Goal: Task Accomplishment & Management: Use online tool/utility

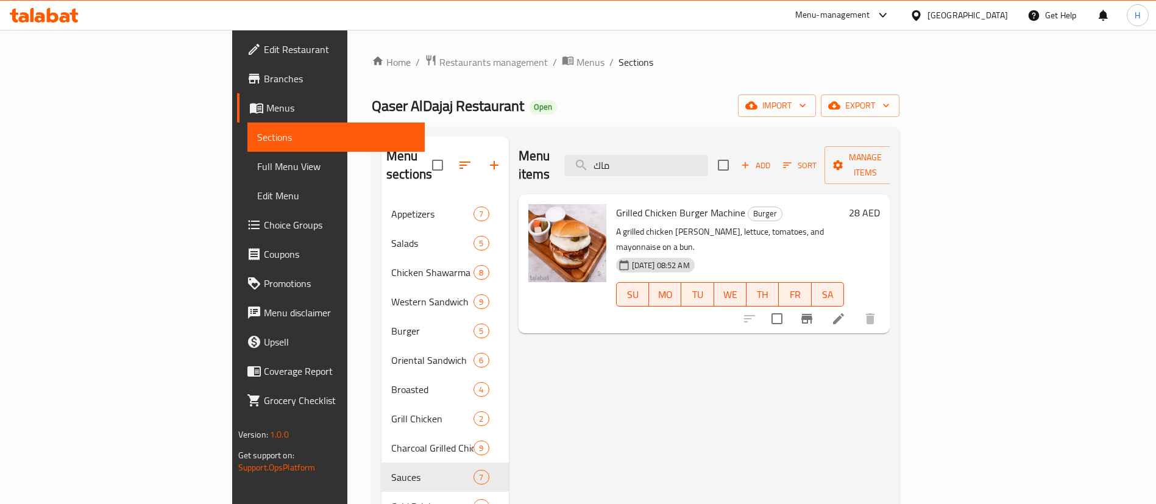
click at [944, 26] on div "United Arab Emirates" at bounding box center [959, 15] width 118 height 29
click at [938, 18] on div "United Arab Emirates" at bounding box center [968, 15] width 80 height 13
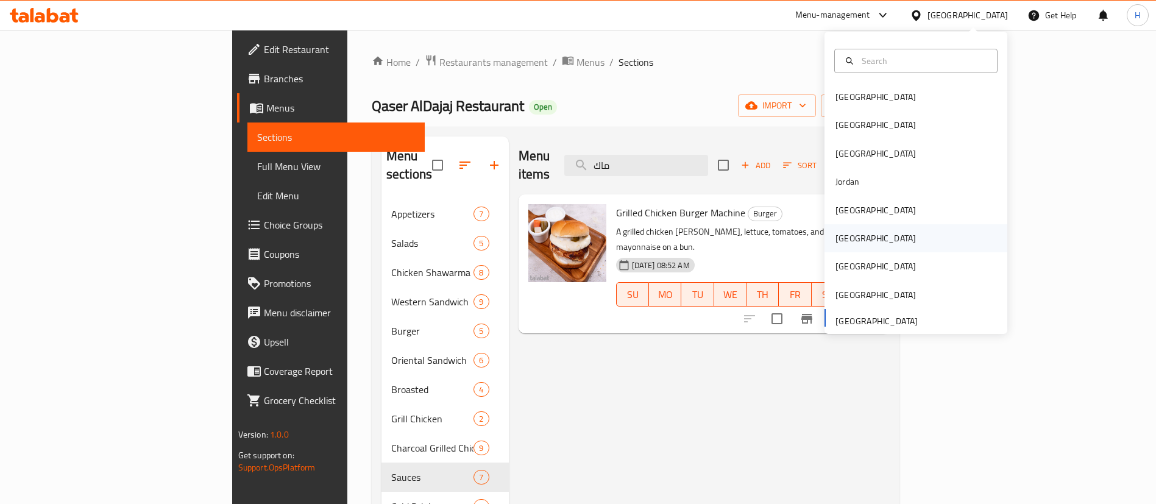
click at [849, 233] on div "[GEOGRAPHIC_DATA]" at bounding box center [876, 238] width 100 height 28
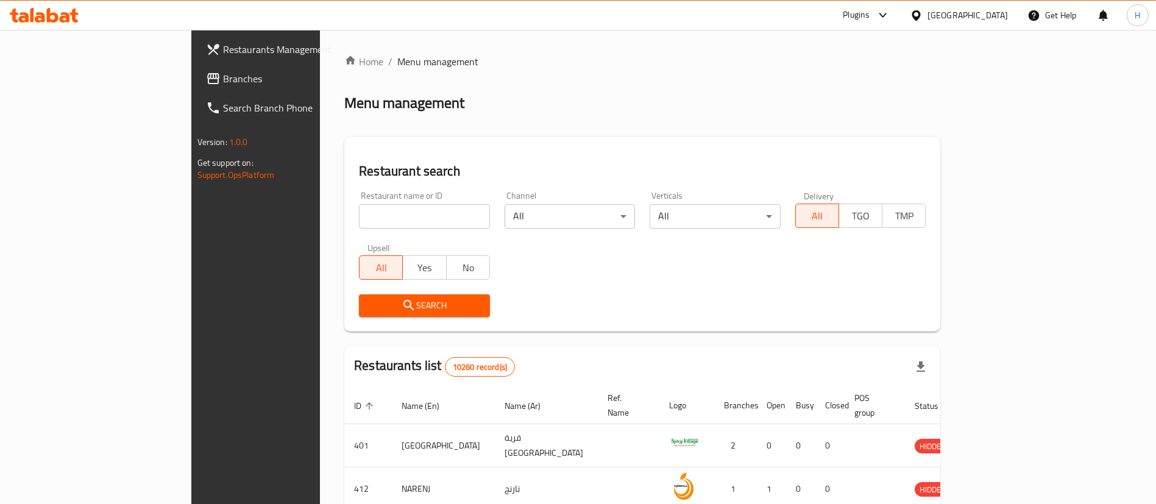
click at [223, 85] on span "Branches" at bounding box center [299, 78] width 152 height 15
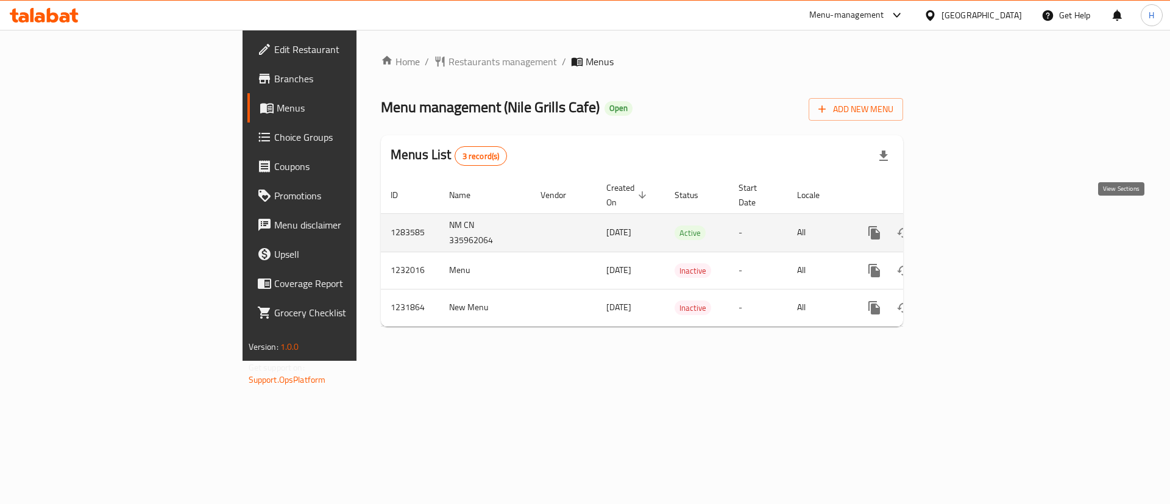
click at [968, 227] on icon "enhanced table" at bounding box center [962, 232] width 11 height 11
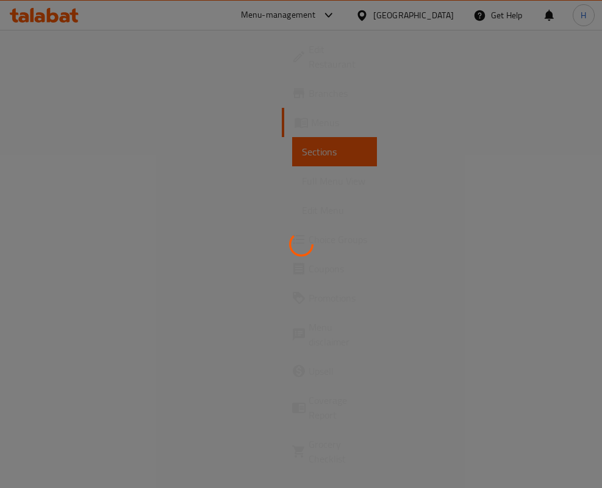
click at [327, 133] on div at bounding box center [301, 244] width 602 height 488
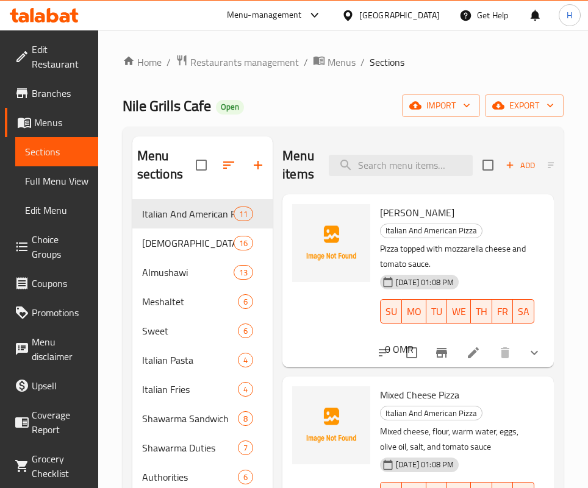
click at [412, 154] on div "Menu items Add Sort Manage items" at bounding box center [417, 166] width 271 height 58
click at [419, 158] on input "search" at bounding box center [401, 165] width 144 height 21
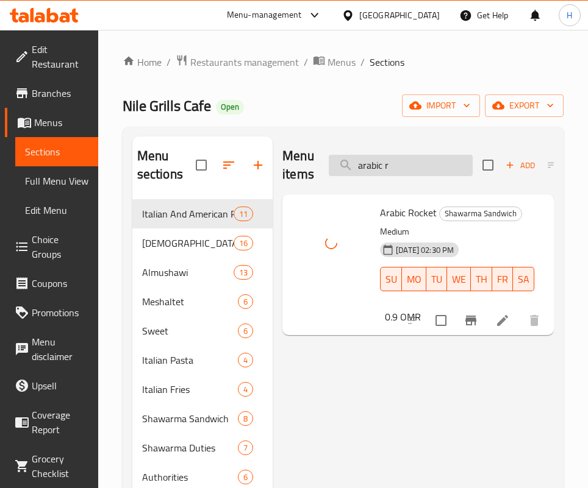
click at [379, 163] on input "arabic r" at bounding box center [401, 165] width 144 height 21
click at [381, 163] on input "arabic r" at bounding box center [401, 165] width 144 height 21
click at [426, 163] on input "arabic san" at bounding box center [401, 165] width 144 height 21
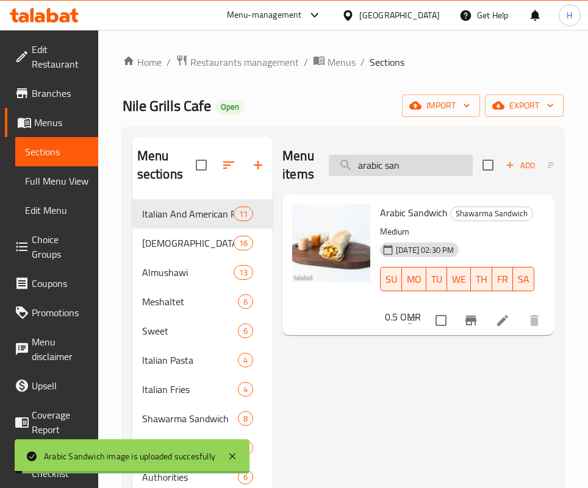
click at [426, 163] on input "arabic san" at bounding box center [401, 165] width 144 height 21
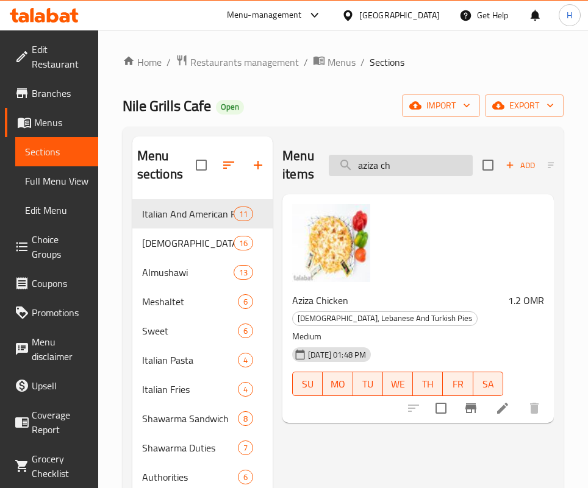
click at [388, 169] on input "aziza ch" at bounding box center [401, 165] width 144 height 21
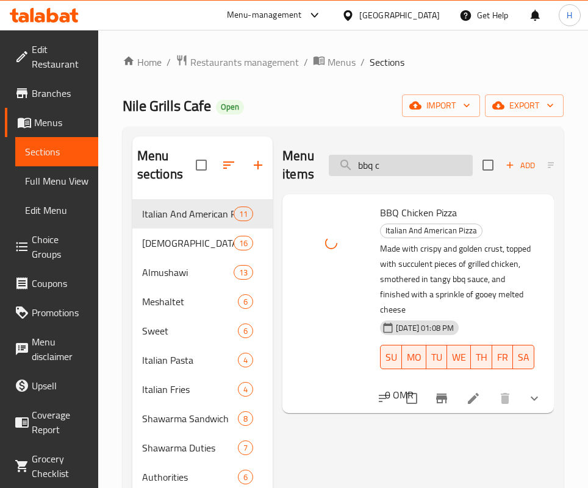
click at [390, 155] on input "bbq c" at bounding box center [401, 165] width 144 height 21
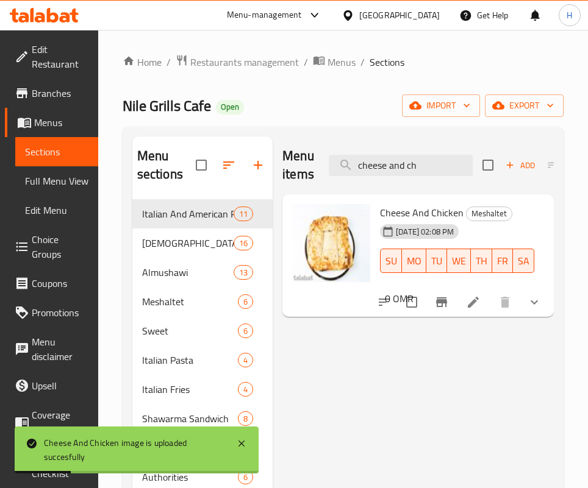
click at [420, 180] on div "Menu items cheese and ch Add Sort Manage items" at bounding box center [417, 166] width 271 height 58
click at [410, 172] on input "cheese and ch" at bounding box center [401, 165] width 144 height 21
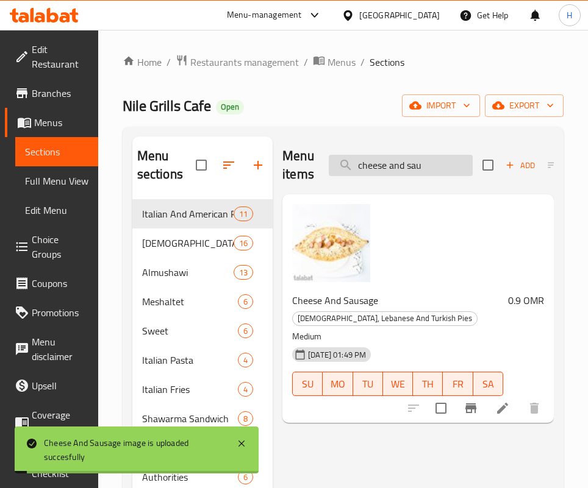
click at [444, 174] on input "cheese and sau" at bounding box center [401, 165] width 144 height 21
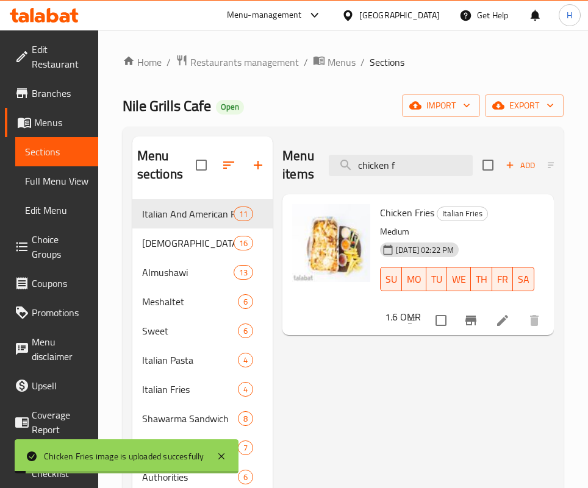
click at [412, 145] on div "Menu items chicken f Add Sort Manage items" at bounding box center [417, 166] width 271 height 58
click at [401, 162] on input "chicken f" at bounding box center [401, 165] width 144 height 21
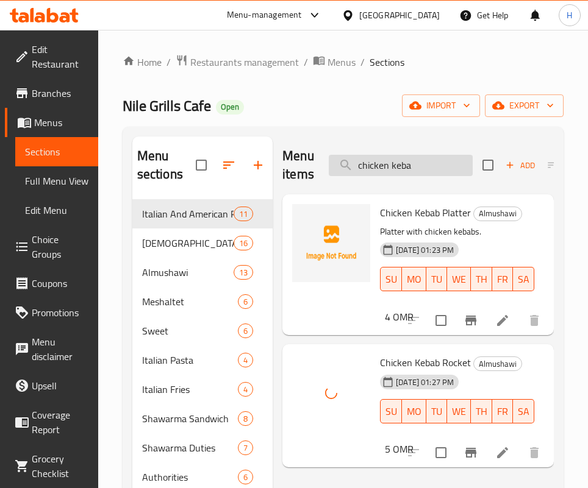
click at [417, 163] on input "chicken keba" at bounding box center [401, 165] width 144 height 21
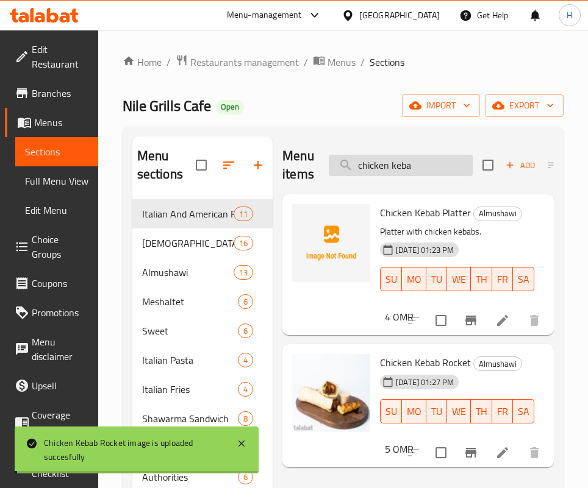
click at [417, 163] on input "chicken keba" at bounding box center [401, 165] width 144 height 21
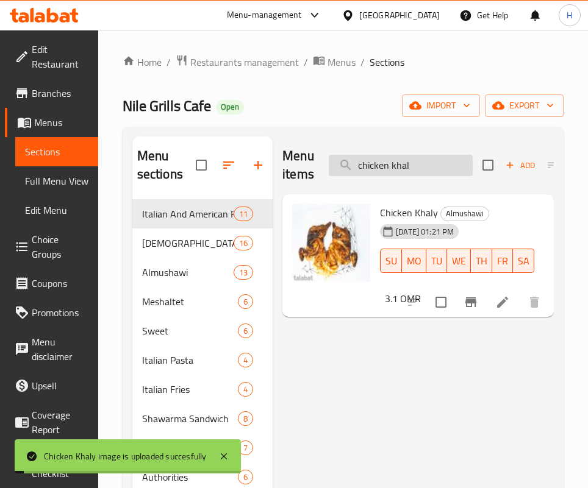
click at [412, 156] on input "chicken khal" at bounding box center [401, 165] width 144 height 21
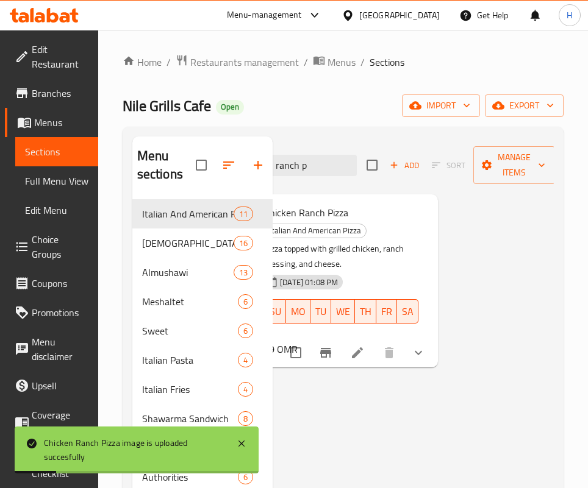
drag, startPoint x: 388, startPoint y: 169, endPoint x: 594, endPoint y: 151, distance: 207.5
click at [588, 151] on html "Chicken Ranch Pizza image is uploaded succesfully ​ Menu-management [GEOGRAPHIC…" at bounding box center [294, 244] width 588 height 488
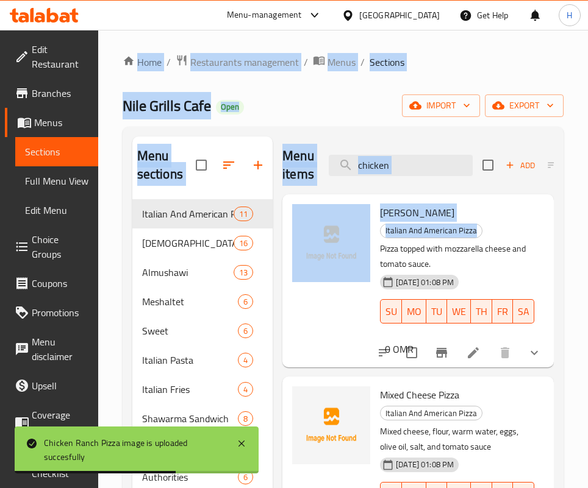
drag, startPoint x: 404, startPoint y: 240, endPoint x: 43, endPoint y: 227, distance: 361.2
click at [43, 227] on div "Edit Restaurant Branches Menus Sections Full Menu View Edit Menu Choice Groups …" at bounding box center [294, 344] width 588 height 629
drag, startPoint x: 418, startPoint y: 177, endPoint x: 423, endPoint y: 168, distance: 10.7
click at [418, 176] on div "Menu items chicken Add Sort Manage items" at bounding box center [417, 166] width 271 height 58
click at [425, 162] on input "chicken" at bounding box center [401, 165] width 144 height 21
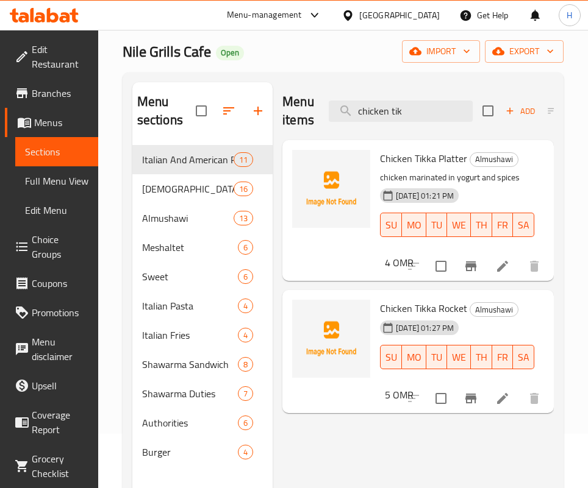
scroll to position [91, 0]
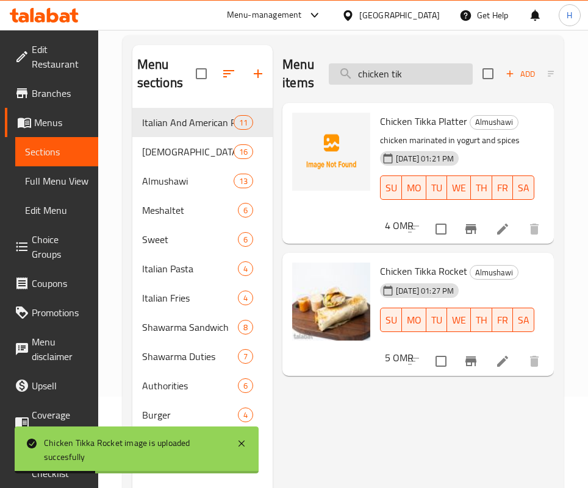
click at [412, 69] on input "chicken tik" at bounding box center [401, 73] width 144 height 21
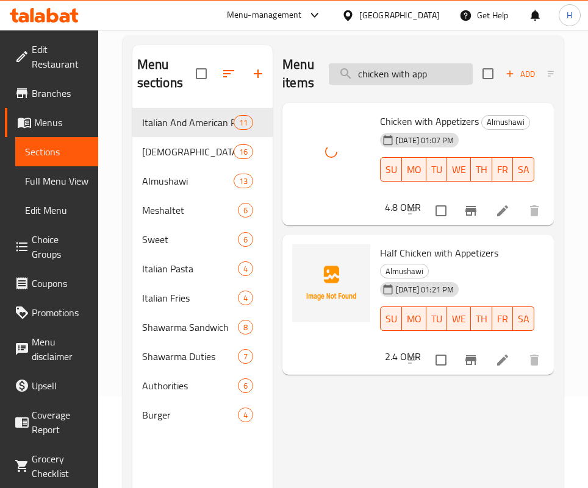
click at [433, 77] on input "chicken with app" at bounding box center [401, 73] width 144 height 21
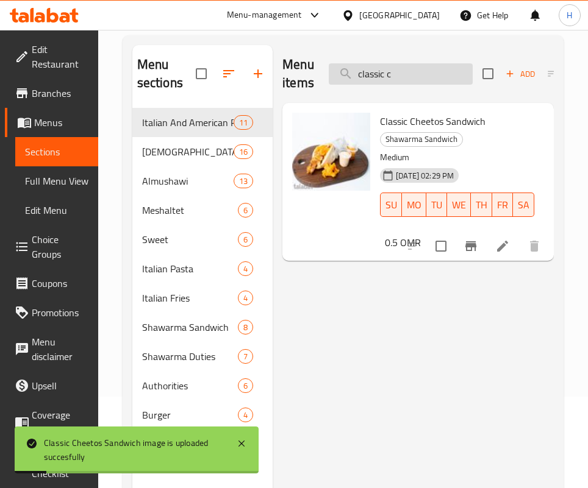
click at [443, 63] on input "classic c" at bounding box center [401, 73] width 144 height 21
click at [432, 77] on input "classic c" at bounding box center [401, 73] width 144 height 21
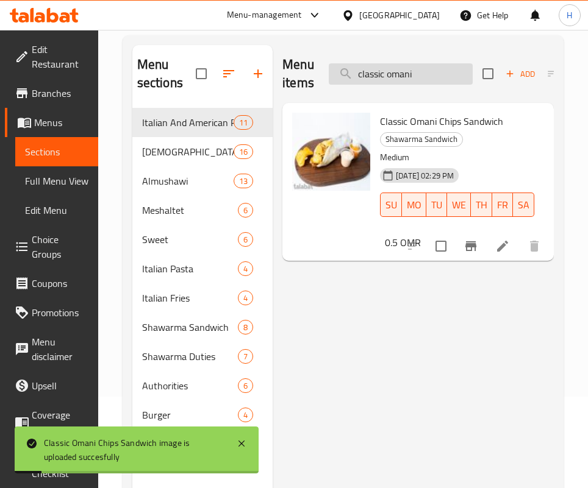
click at [436, 68] on input "classic omani" at bounding box center [401, 73] width 144 height 21
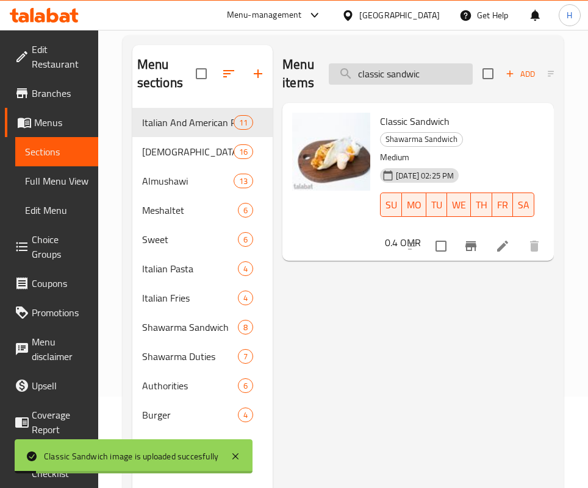
click at [433, 78] on input "classic sandwic" at bounding box center [401, 73] width 144 height 21
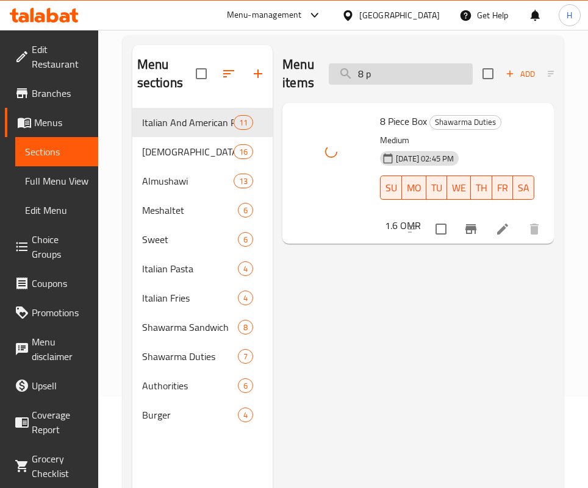
click at [429, 68] on input "8 p" at bounding box center [401, 73] width 144 height 21
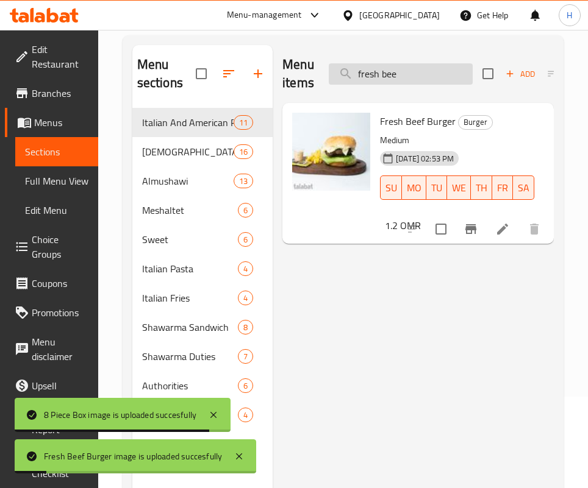
click at [438, 75] on input "fresh bee" at bounding box center [401, 73] width 144 height 21
click at [438, 74] on input "fresh bee" at bounding box center [401, 73] width 144 height 21
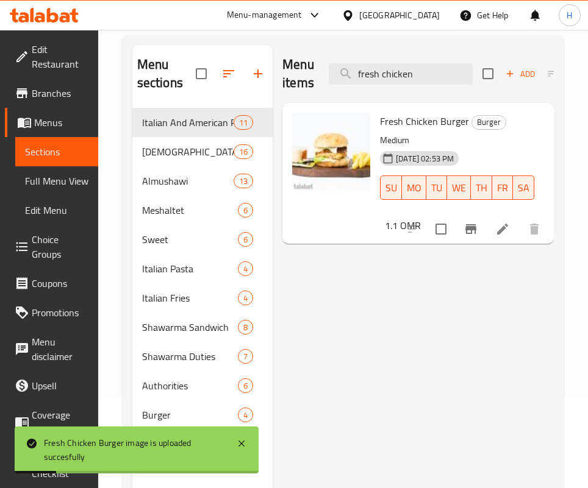
click at [385, 62] on div "Menu items fresh chicken Add Sort Manage items" at bounding box center [417, 74] width 271 height 58
click at [385, 85] on div "Menu items fresh chicken Add Sort Manage items" at bounding box center [417, 74] width 271 height 58
click at [383, 84] on input "fresh chicken" at bounding box center [401, 73] width 144 height 21
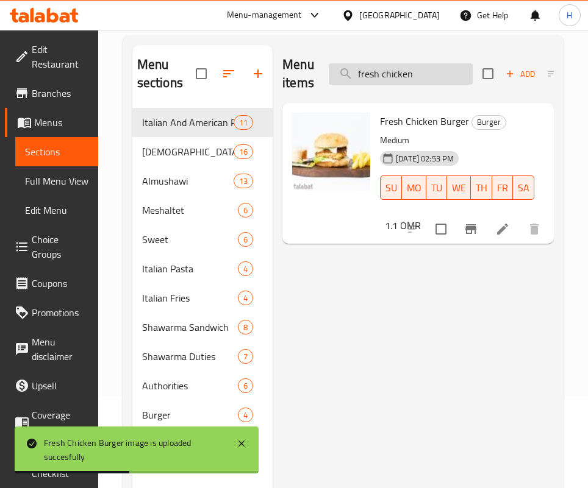
click at [383, 84] on input "fresh chicken" at bounding box center [401, 73] width 144 height 21
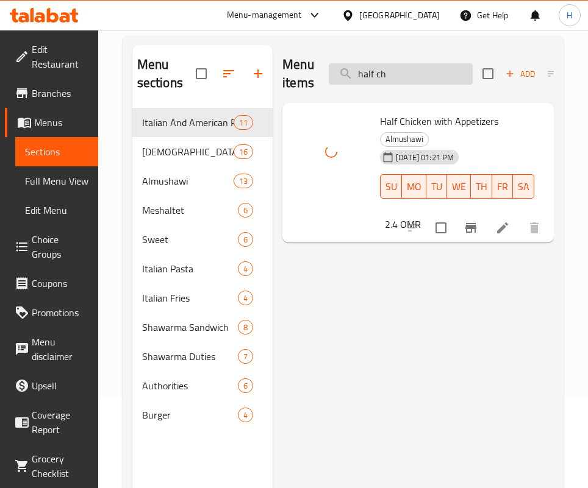
click at [387, 76] on input "half ch" at bounding box center [401, 73] width 144 height 21
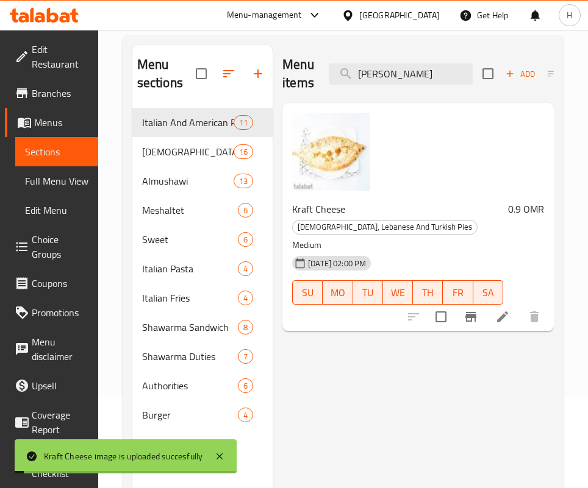
click at [426, 60] on div "Menu items [PERSON_NAME] Add Sort Manage items" at bounding box center [417, 74] width 271 height 58
click at [424, 74] on input "[PERSON_NAME]" at bounding box center [401, 73] width 144 height 21
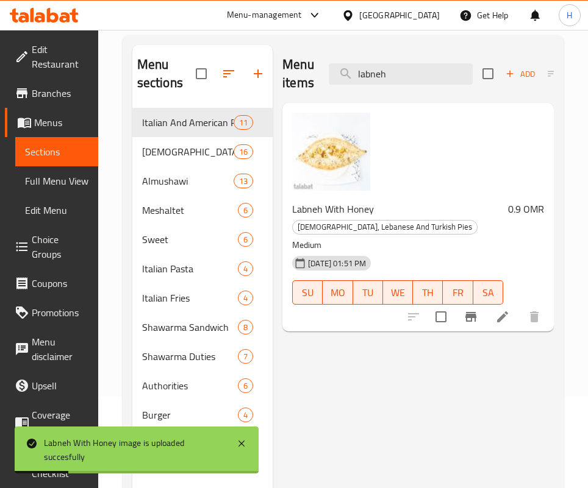
click at [379, 56] on div "Menu items labneh Add Sort Manage items" at bounding box center [417, 74] width 271 height 58
click at [379, 65] on input "labneh" at bounding box center [401, 73] width 144 height 21
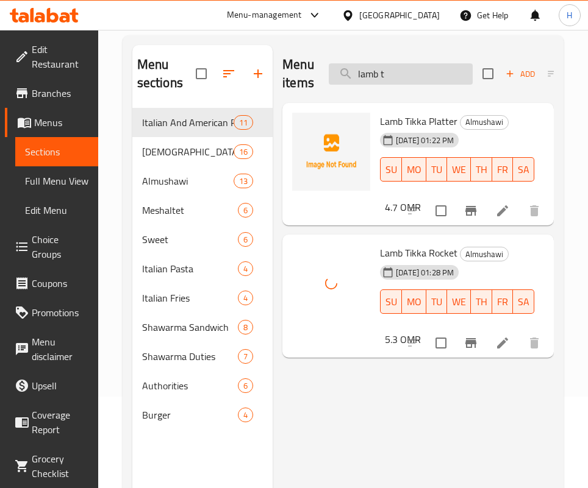
click at [404, 72] on input "lamb t" at bounding box center [401, 73] width 144 height 21
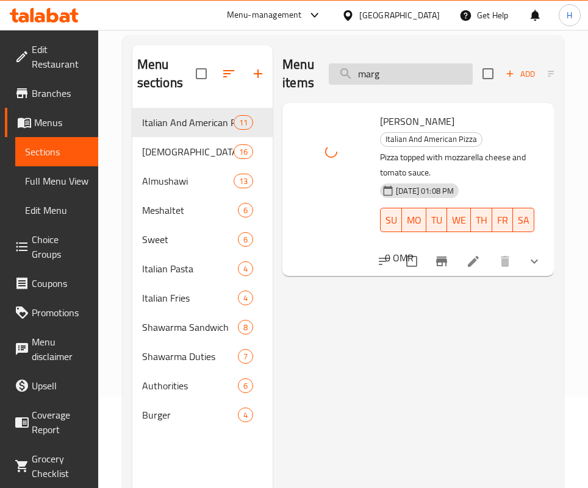
click at [400, 77] on input "marg" at bounding box center [401, 73] width 144 height 21
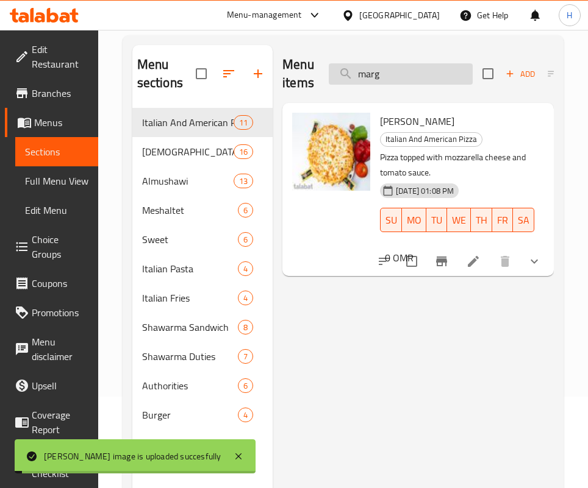
click at [400, 77] on input "marg" at bounding box center [401, 73] width 144 height 21
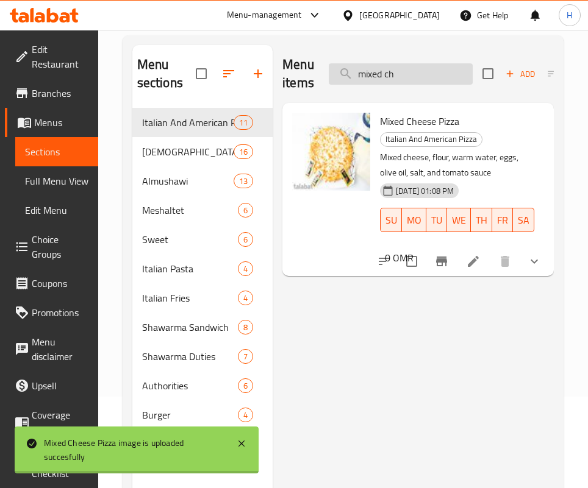
click at [422, 71] on input "mixed ch" at bounding box center [401, 73] width 144 height 21
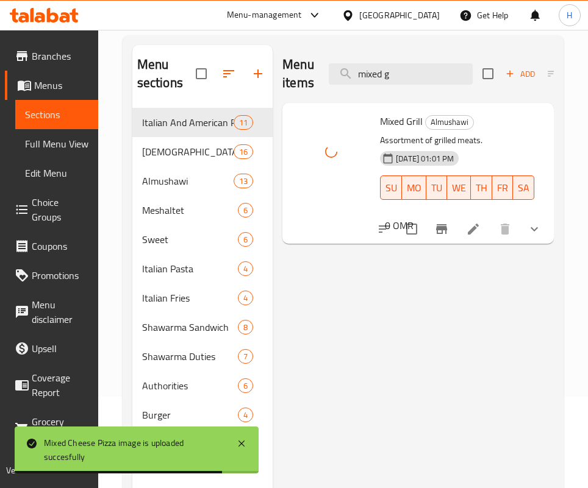
scroll to position [66, 0]
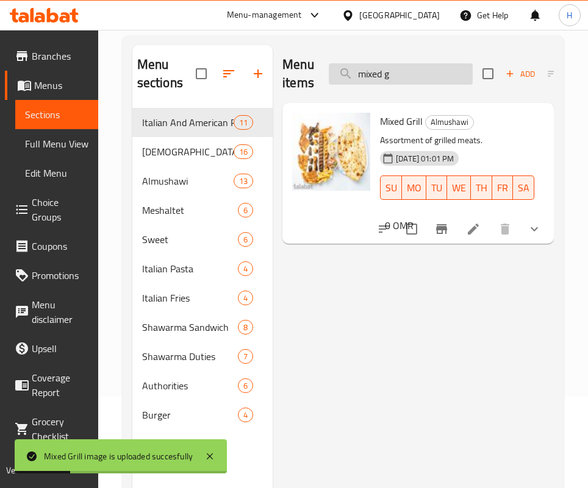
click at [422, 69] on input "mixed g" at bounding box center [401, 73] width 144 height 21
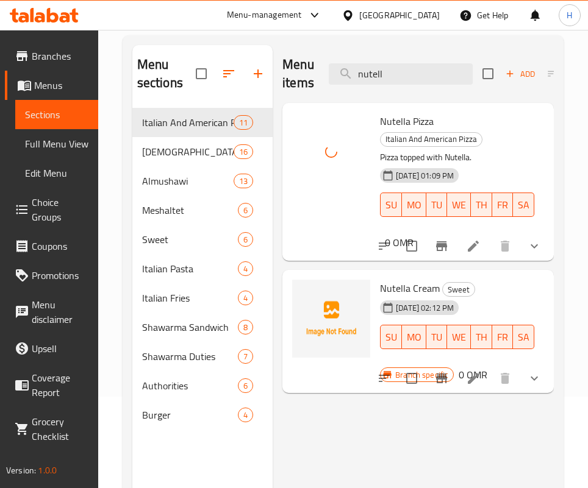
click at [397, 60] on div "Menu items nutell Add Sort Manage items" at bounding box center [417, 74] width 271 height 58
click at [399, 71] on input "nutell" at bounding box center [401, 73] width 144 height 21
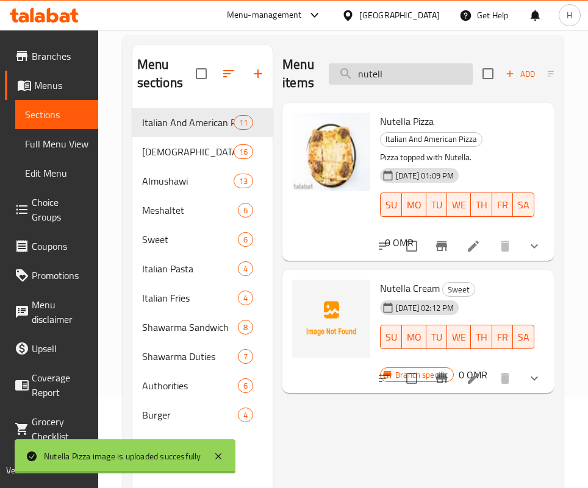
click at [399, 71] on input "nutell" at bounding box center [401, 73] width 144 height 21
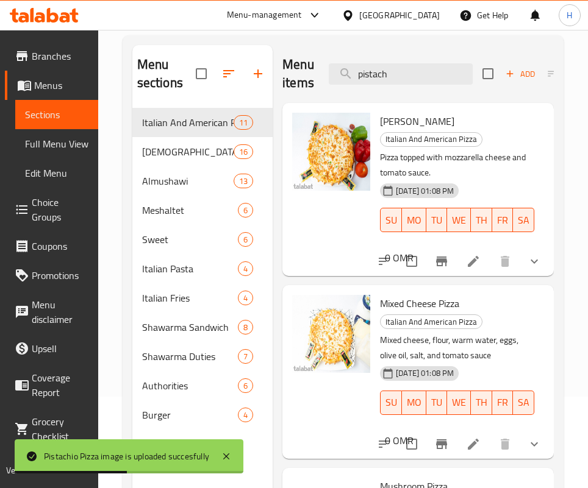
click at [424, 51] on div "Menu items pistach Add Sort Manage items" at bounding box center [417, 74] width 271 height 58
click at [407, 90] on div "Menu items pistach Add Sort Manage items" at bounding box center [417, 74] width 271 height 58
click at [407, 79] on input "pistach" at bounding box center [401, 73] width 144 height 21
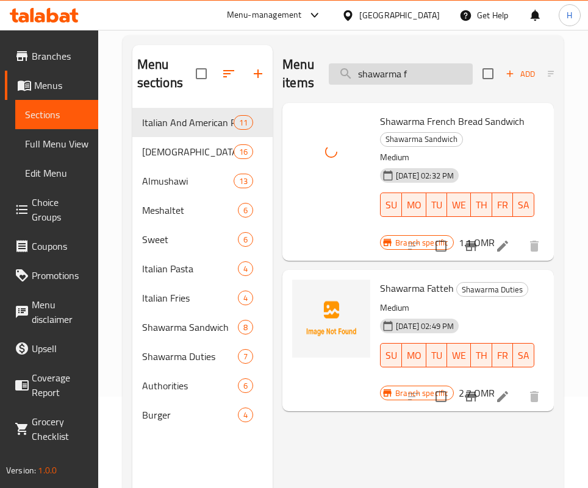
click at [382, 68] on input "shawarma f" at bounding box center [401, 73] width 144 height 21
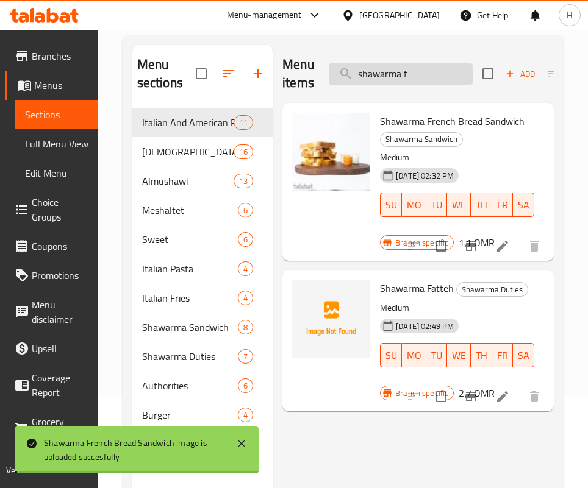
click at [382, 69] on input "shawarma f" at bounding box center [401, 73] width 144 height 21
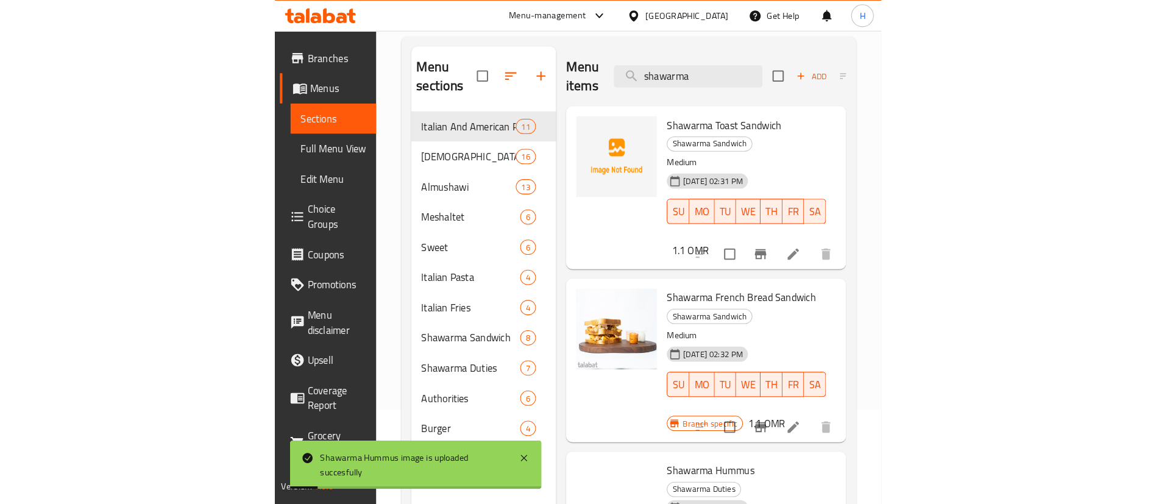
scroll to position [0, 0]
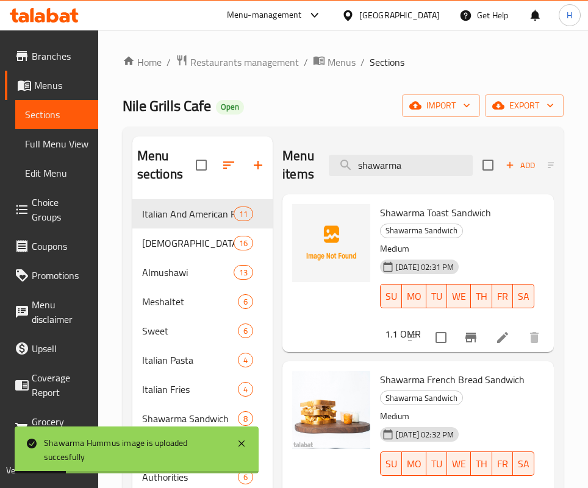
click at [413, 186] on div "Menu items shawarma Add Sort Manage items" at bounding box center [417, 166] width 271 height 58
click at [410, 175] on div "Menu items shawarma Add Sort Manage items" at bounding box center [417, 166] width 271 height 58
click at [410, 175] on input "shawarma" at bounding box center [401, 165] width 144 height 21
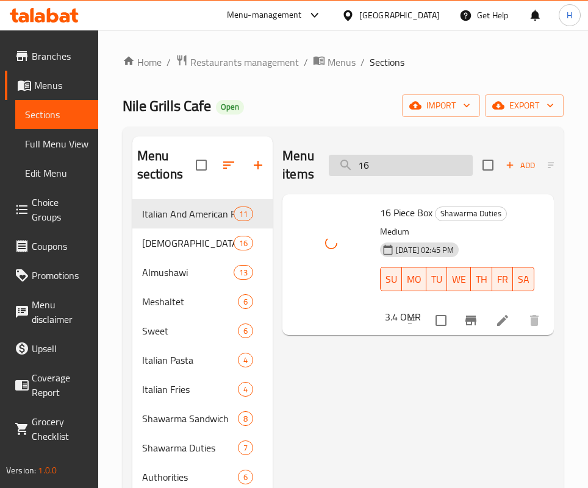
click at [392, 161] on input "16" at bounding box center [401, 165] width 144 height 21
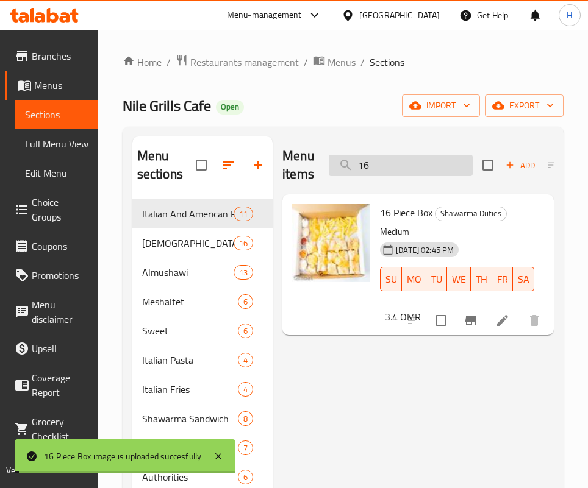
click at [392, 161] on input "16" at bounding box center [401, 165] width 144 height 21
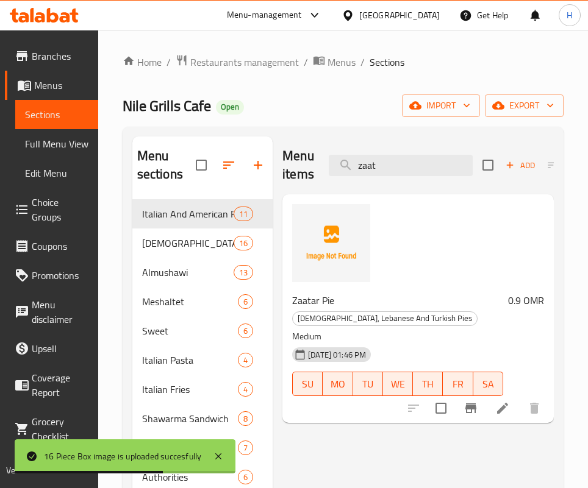
type input "zaat"
